Goal: Find contact information: Find contact information

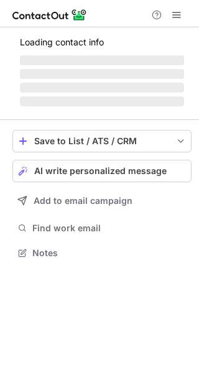
scroll to position [6, 6]
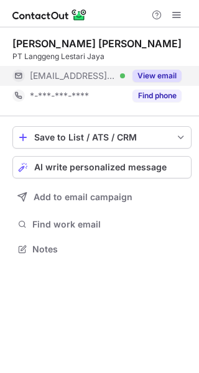
click at [157, 72] on button "View email" at bounding box center [157, 76] width 49 height 12
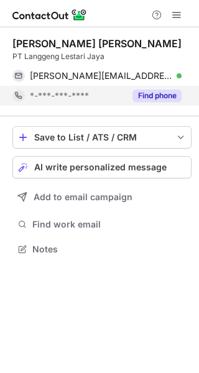
click at [163, 94] on button "Find phone" at bounding box center [157, 96] width 49 height 12
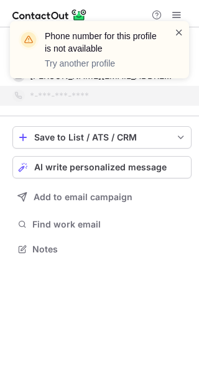
click at [181, 32] on span at bounding box center [179, 32] width 10 height 12
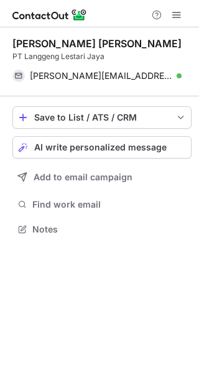
scroll to position [220, 199]
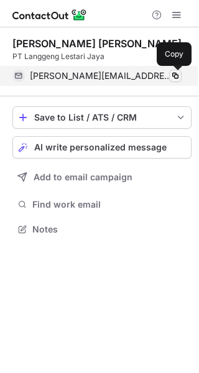
click at [176, 74] on span at bounding box center [176, 76] width 10 height 10
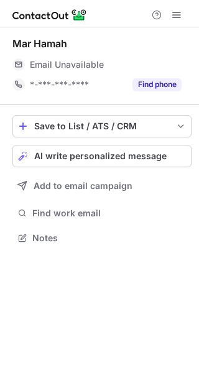
scroll to position [229, 199]
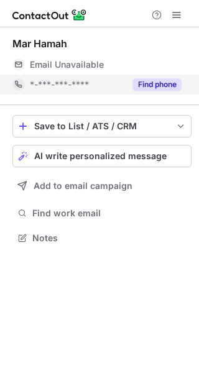
click at [164, 85] on button "Find phone" at bounding box center [157, 84] width 49 height 12
